Goal: Information Seeking & Learning: Learn about a topic

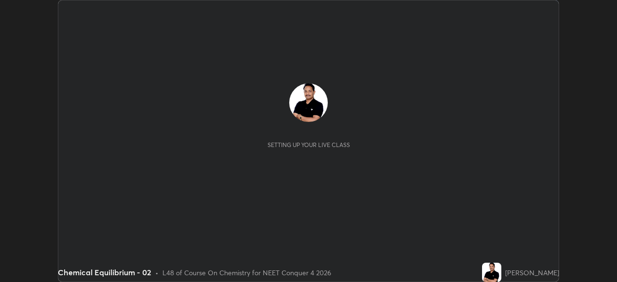
scroll to position [282, 616]
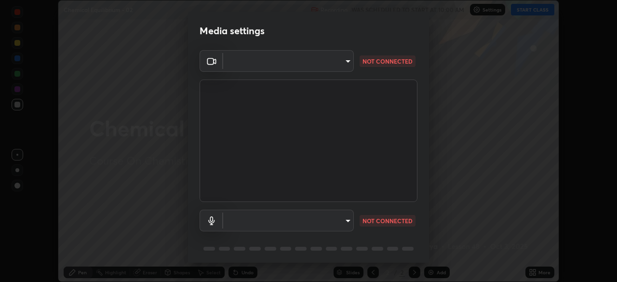
type input "c08bce05bf8d5aea718a1be68f52da0599af41aa0cc24399225b9d00f0db6711"
type input "f62e13f0dc2c211b2e31b7d04ee83dbf57bd85d8f499c87d3582929809dfa27d"
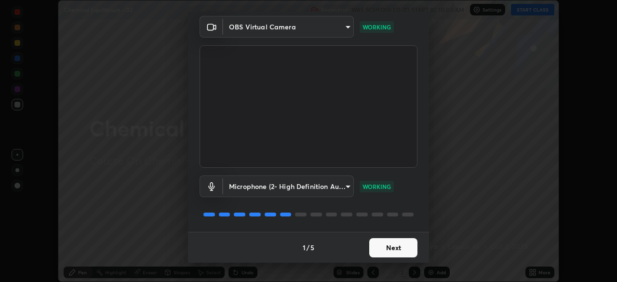
click at [385, 251] on button "Next" at bounding box center [393, 247] width 48 height 19
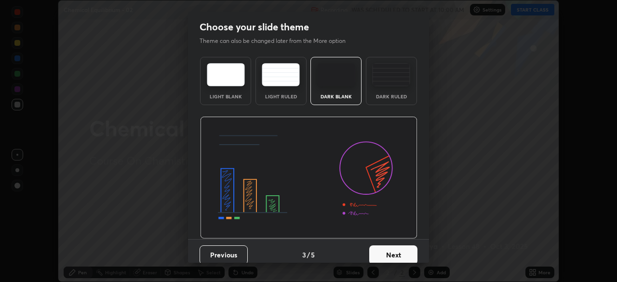
click at [390, 251] on button "Next" at bounding box center [393, 254] width 48 height 19
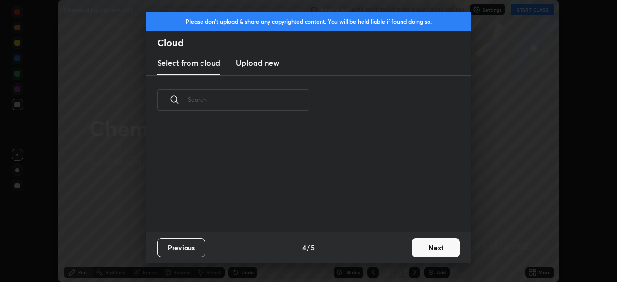
click at [403, 249] on div "Previous 4 / 5 Next" at bounding box center [309, 247] width 326 height 31
click at [416, 248] on button "Next" at bounding box center [436, 247] width 48 height 19
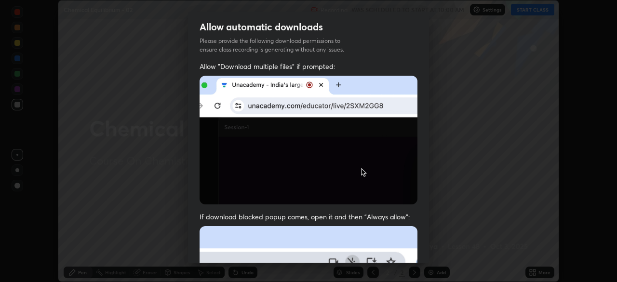
click at [431, 240] on div "Allow automatic downloads Please provide the following download permissions to …" at bounding box center [308, 141] width 617 height 282
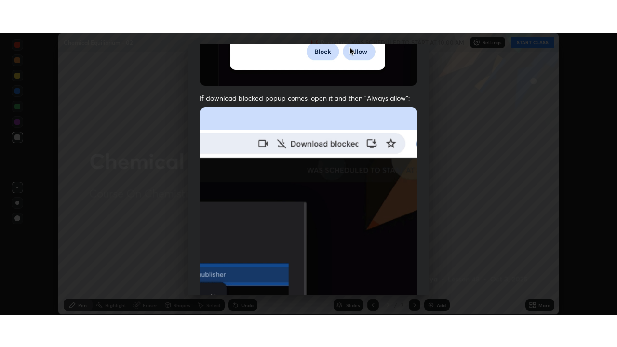
scroll to position [231, 0]
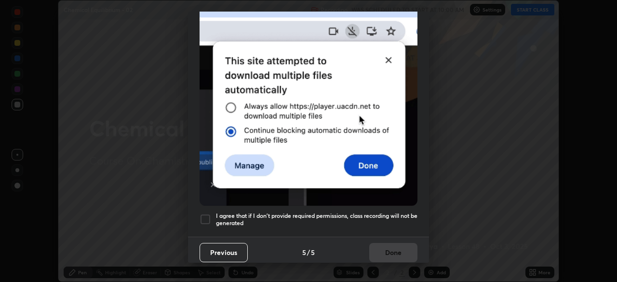
click at [404, 214] on h5 "I agree that if I don't provide required permissions, class recording will not …" at bounding box center [316, 219] width 201 height 15
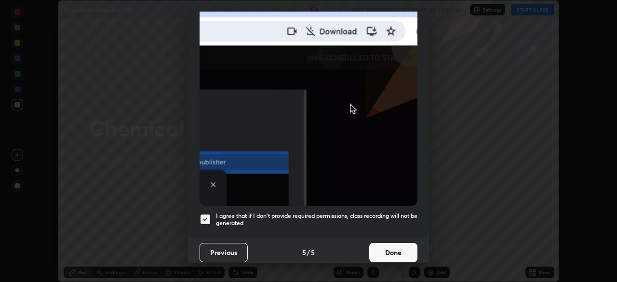
click at [401, 247] on button "Done" at bounding box center [393, 252] width 48 height 19
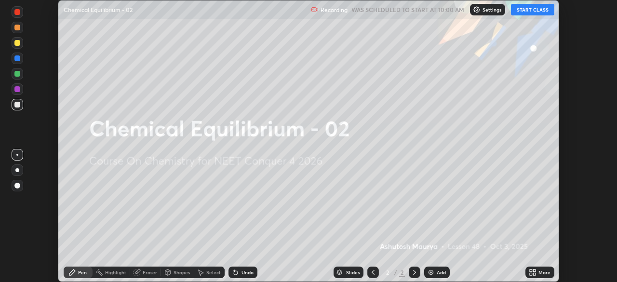
click at [530, 274] on icon at bounding box center [531, 274] width 2 height 2
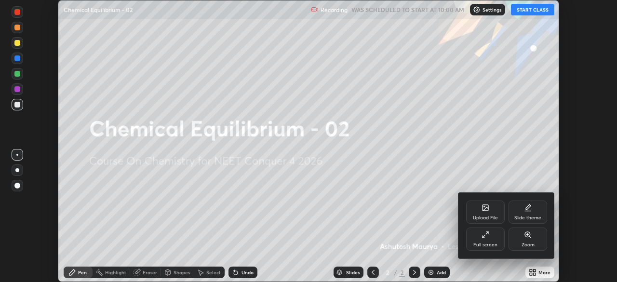
click at [485, 241] on div "Full screen" at bounding box center [485, 238] width 39 height 23
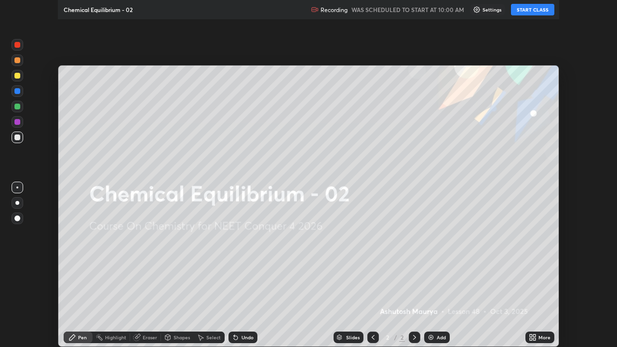
scroll to position [347, 617]
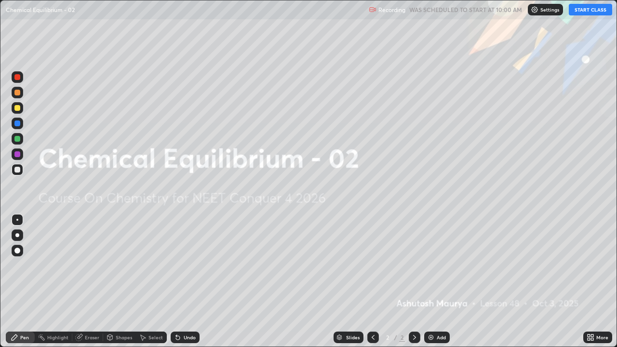
click at [593, 12] on button "START CLASS" at bounding box center [590, 10] width 43 height 12
click at [430, 281] on img at bounding box center [431, 337] width 8 height 8
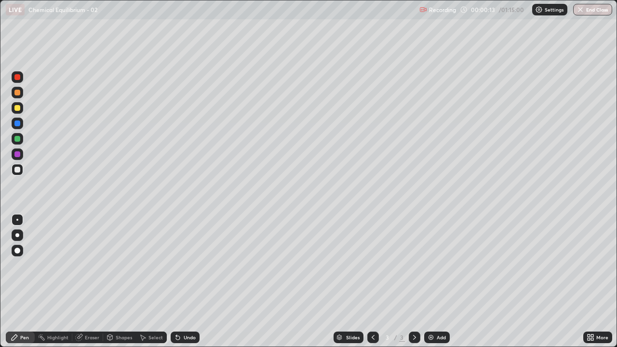
click at [19, 236] on div at bounding box center [17, 235] width 4 height 4
click at [19, 92] on div at bounding box center [17, 93] width 6 height 6
click at [21, 173] on div at bounding box center [18, 170] width 12 height 12
click at [189, 281] on div "Undo" at bounding box center [190, 337] width 12 height 5
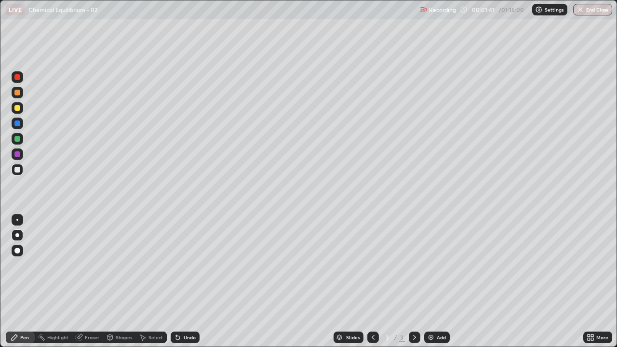
click at [192, 281] on div "Undo" at bounding box center [185, 338] width 29 height 12
click at [435, 281] on div "Add" at bounding box center [437, 338] width 26 height 12
click at [18, 108] on div at bounding box center [17, 108] width 6 height 6
click at [19, 168] on div at bounding box center [17, 170] width 6 height 6
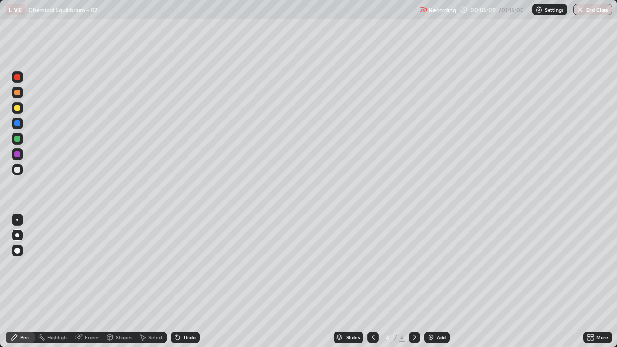
click at [15, 140] on div at bounding box center [17, 139] width 6 height 6
click at [18, 171] on div at bounding box center [17, 170] width 6 height 6
click at [181, 281] on div "Undo" at bounding box center [185, 338] width 29 height 12
click at [184, 281] on div "Undo" at bounding box center [185, 338] width 29 height 12
click at [188, 281] on div "Undo" at bounding box center [185, 338] width 29 height 12
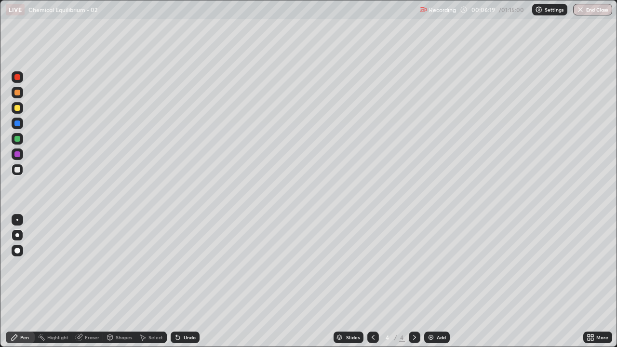
click at [86, 281] on div "Eraser" at bounding box center [92, 337] width 14 height 5
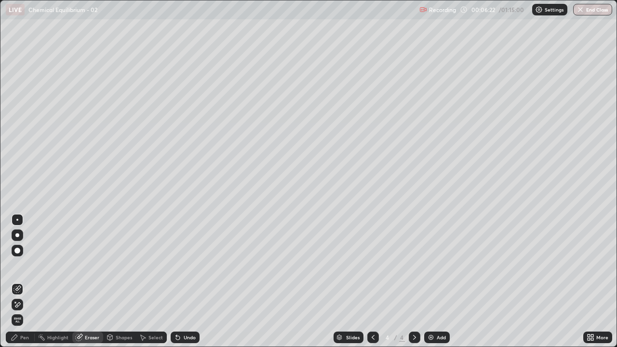
click at [25, 281] on div "Pen" at bounding box center [24, 337] width 9 height 5
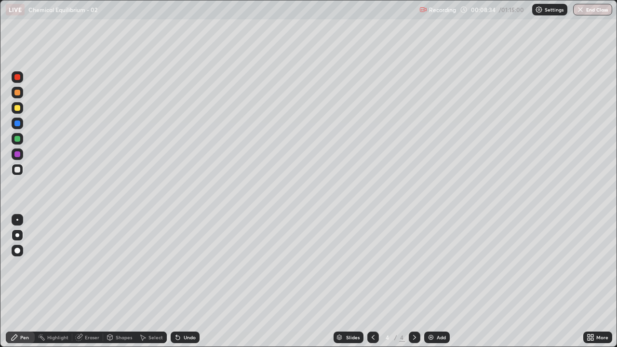
click at [437, 281] on div "Add" at bounding box center [441, 337] width 9 height 5
click at [17, 93] on div at bounding box center [17, 93] width 6 height 6
click at [187, 281] on div "Undo" at bounding box center [190, 337] width 12 height 5
click at [189, 281] on div "Undo" at bounding box center [190, 337] width 12 height 5
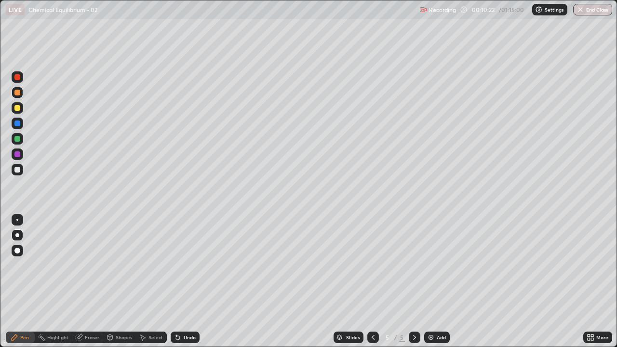
click at [18, 172] on div at bounding box center [17, 170] width 6 height 6
click at [18, 141] on div at bounding box center [17, 139] width 6 height 6
click at [18, 171] on div at bounding box center [17, 170] width 6 height 6
click at [18, 153] on div at bounding box center [17, 154] width 6 height 6
click at [188, 281] on div "Undo" at bounding box center [190, 337] width 12 height 5
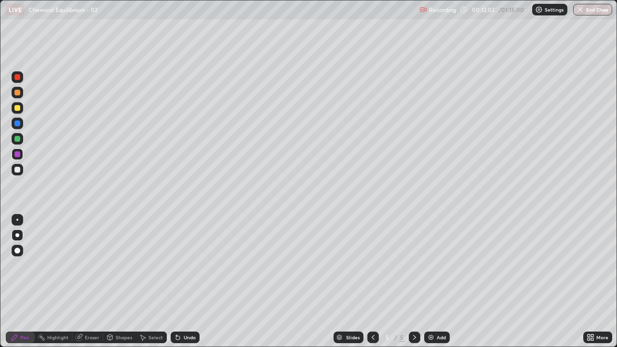
click at [186, 281] on div "Undo" at bounding box center [190, 337] width 12 height 5
click at [18, 171] on div at bounding box center [17, 170] width 6 height 6
click at [434, 281] on div "Add" at bounding box center [437, 338] width 26 height 12
click at [20, 110] on div at bounding box center [18, 108] width 12 height 12
click at [15, 171] on div at bounding box center [17, 170] width 6 height 6
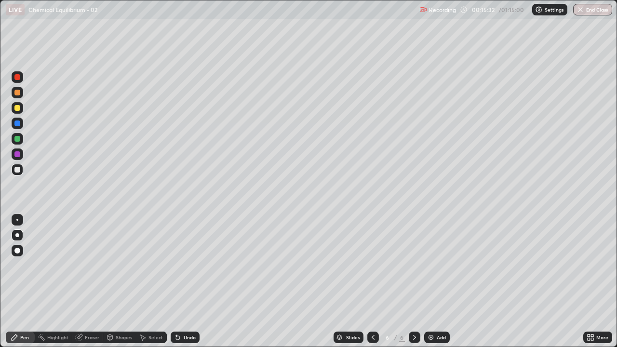
click at [21, 95] on div at bounding box center [18, 93] width 12 height 12
click at [181, 281] on div "Undo" at bounding box center [185, 338] width 29 height 12
click at [17, 158] on div at bounding box center [18, 154] width 12 height 12
click at [16, 168] on div at bounding box center [17, 170] width 6 height 6
click at [437, 281] on div "Add" at bounding box center [441, 337] width 9 height 5
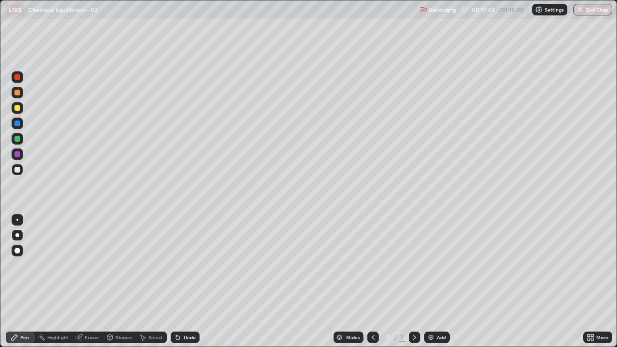
click at [17, 93] on div at bounding box center [17, 93] width 6 height 6
click at [19, 110] on div at bounding box center [17, 108] width 6 height 6
click at [185, 281] on div "Undo" at bounding box center [185, 338] width 29 height 12
click at [186, 281] on div "Undo" at bounding box center [190, 337] width 12 height 5
click at [18, 168] on div at bounding box center [17, 170] width 6 height 6
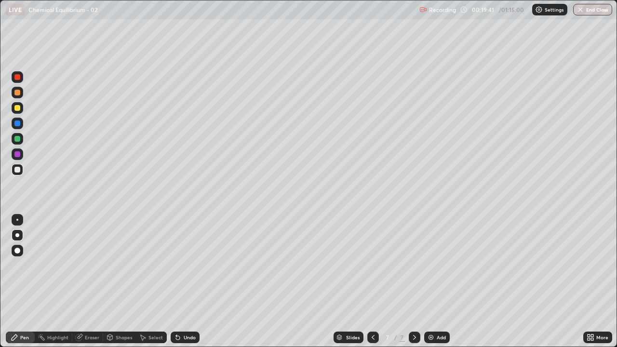
click at [372, 281] on div at bounding box center [373, 338] width 12 height 12
click at [372, 281] on icon at bounding box center [373, 337] width 3 height 5
click at [372, 281] on icon at bounding box center [373, 337] width 8 height 8
click at [414, 281] on icon at bounding box center [415, 337] width 8 height 8
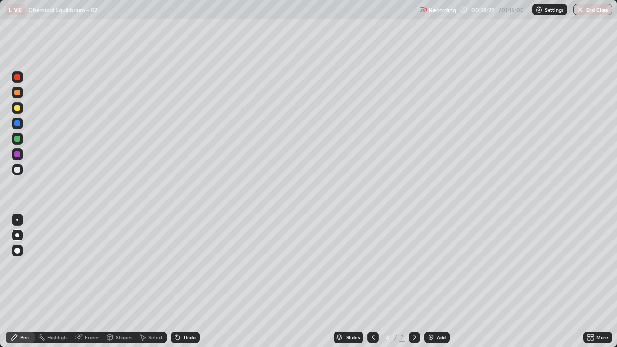
click at [413, 281] on icon at bounding box center [415, 337] width 8 height 8
click at [414, 281] on icon at bounding box center [415, 337] width 8 height 8
click at [413, 281] on icon at bounding box center [415, 337] width 8 height 8
click at [17, 110] on div at bounding box center [17, 108] width 6 height 6
click at [193, 281] on div "Undo" at bounding box center [190, 337] width 12 height 5
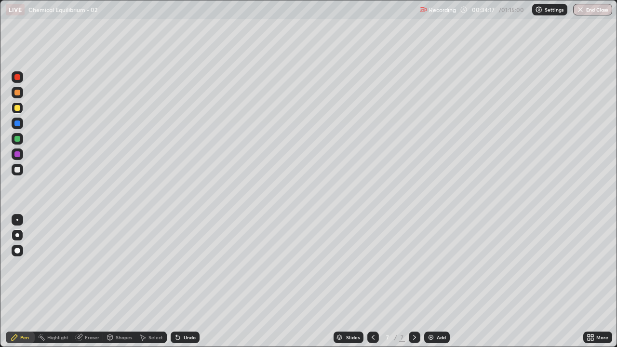
click at [190, 281] on div "Undo" at bounding box center [190, 337] width 12 height 5
click at [191, 281] on div "Undo" at bounding box center [190, 337] width 12 height 5
click at [21, 171] on div at bounding box center [18, 170] width 12 height 12
click at [91, 281] on div "Eraser" at bounding box center [87, 338] width 31 height 12
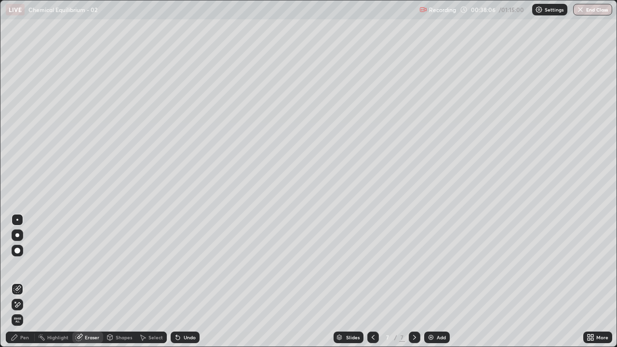
click at [20, 281] on icon at bounding box center [17, 304] width 5 height 5
click at [30, 281] on div "Pen" at bounding box center [20, 338] width 29 height 12
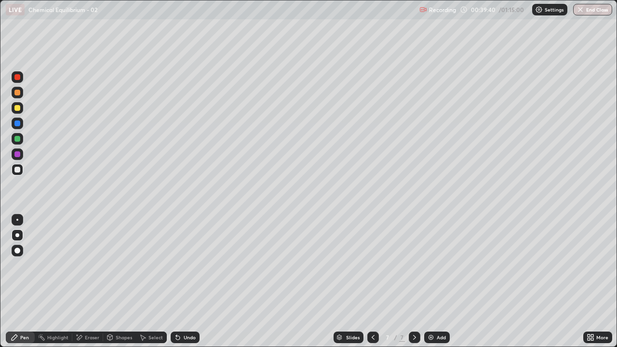
click at [193, 281] on div "Undo" at bounding box center [190, 337] width 12 height 5
click at [372, 281] on icon at bounding box center [373, 337] width 8 height 8
click at [413, 281] on icon at bounding box center [415, 337] width 8 height 8
click at [594, 10] on button "End Class" at bounding box center [592, 10] width 39 height 12
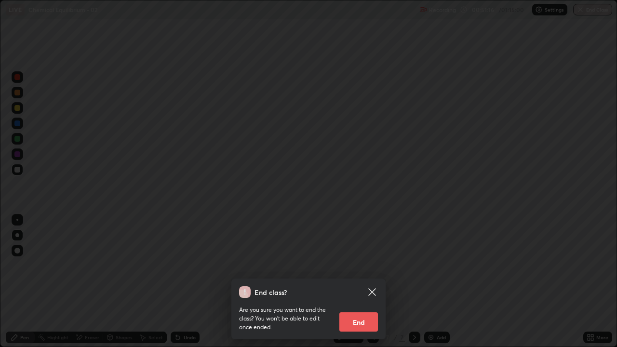
click at [363, 281] on button "End" at bounding box center [358, 321] width 39 height 19
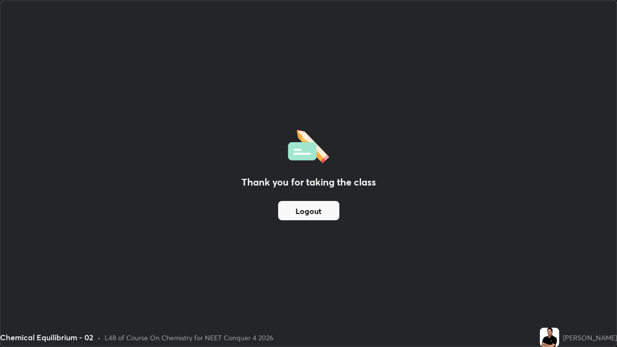
click at [323, 211] on button "Logout" at bounding box center [308, 210] width 61 height 19
